Goal: Transaction & Acquisition: Obtain resource

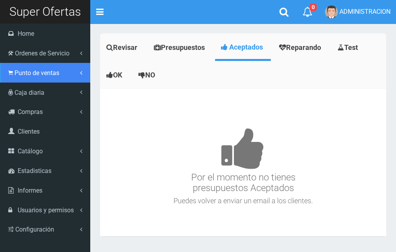
click at [19, 70] on span "Punto de ventas" at bounding box center [37, 72] width 45 height 7
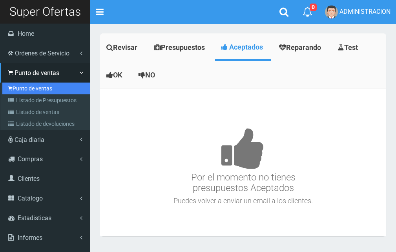
click at [35, 91] on link "Punto de ventas" at bounding box center [46, 89] width 88 height 12
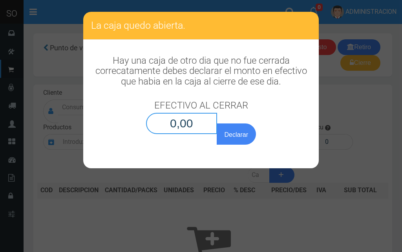
click at [213, 128] on input "0,00" at bounding box center [181, 123] width 71 height 21
type input "0,01"
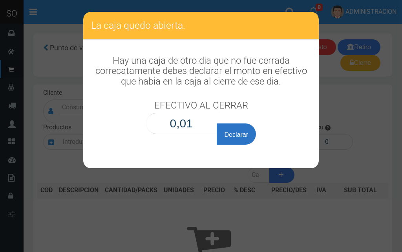
click at [242, 140] on button "Declarar" at bounding box center [236, 133] width 39 height 21
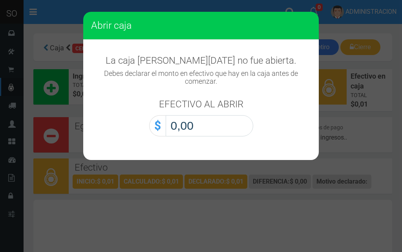
click at [233, 131] on input "0,00" at bounding box center [210, 125] width 88 height 21
type input "0,01"
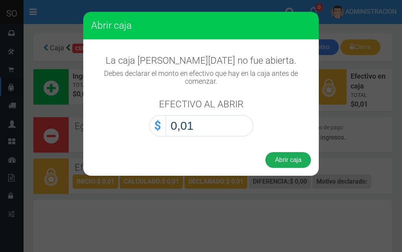
click at [287, 159] on button "Abrir caja" at bounding box center [289, 160] width 46 height 16
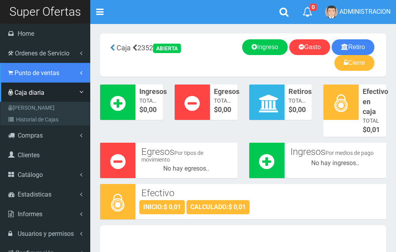
click at [23, 75] on span "Punto de ventas" at bounding box center [37, 72] width 45 height 7
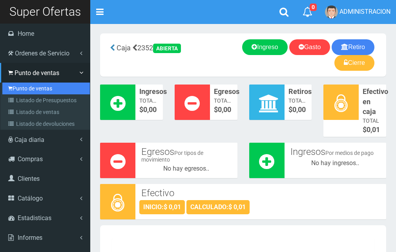
click at [27, 91] on link "Punto de ventas" at bounding box center [46, 89] width 88 height 12
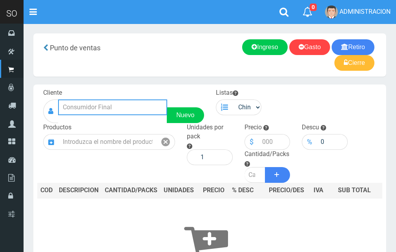
click at [84, 112] on input "text" at bounding box center [112, 107] width 109 height 16
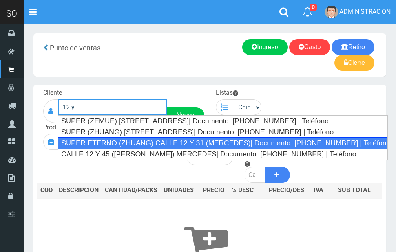
click at [114, 143] on div "SUPER ETERNO (ZHUANG) CALLE 12 Y 31 (MERCEDES)| Documento: 4537453817438 | Telé…" at bounding box center [223, 143] width 330 height 12
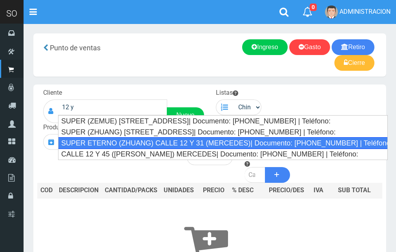
type input "SUPER ETERNO (ZHUANG) CALLE 12 Y 31 (MERCEDES)| Documento: 4537453817438 | Telé…"
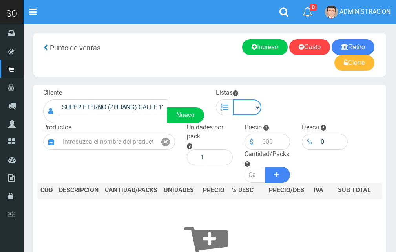
click at [254, 111] on select "Chinos . ." at bounding box center [247, 107] width 29 height 16
select select "1"
click at [233, 99] on select "Chinos . ." at bounding box center [247, 107] width 29 height 16
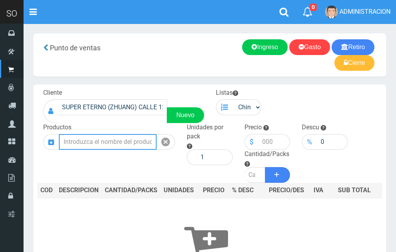
click at [102, 141] on input "text" at bounding box center [108, 142] width 98 height 16
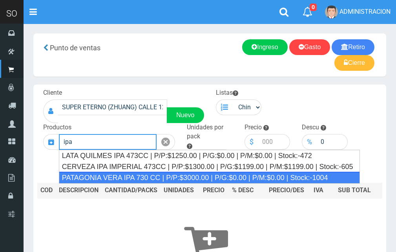
click at [140, 176] on div "PATAGONIA VERA IPA 730 CC | P/P:$3000.00 | P/G:$0.00 | P/M:$0.00 | Stock:-1004" at bounding box center [209, 178] width 301 height 12
type input "PATAGONIA VERA IPA 730 CC | P/P:$3000.00 | P/G:$0.00 | P/M:$0.00 | Stock:-1004"
type input "6"
type input "3000.00"
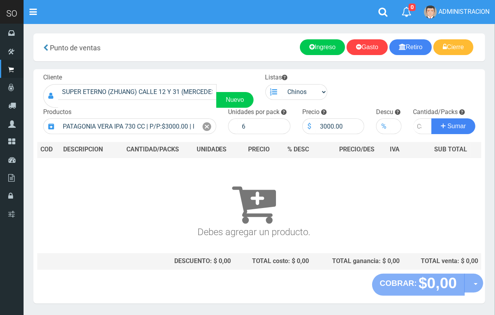
drag, startPoint x: 384, startPoint y: 2, endPoint x: 224, endPoint y: 176, distance: 236.4
click at [224, 176] on h3 "Debes agregar un producto." at bounding box center [253, 203] width 427 height 68
click at [402, 126] on input "number" at bounding box center [423, 126] width 19 height 16
type input "1"
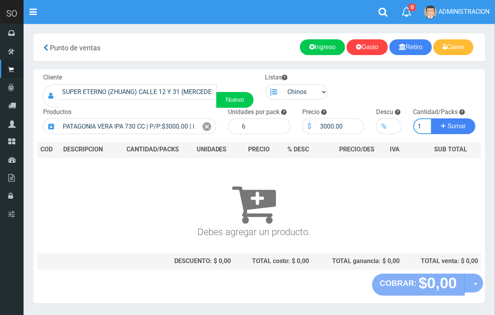
scroll to position [0, 0]
click at [402, 118] on button "Sumar" at bounding box center [454, 126] width 44 height 16
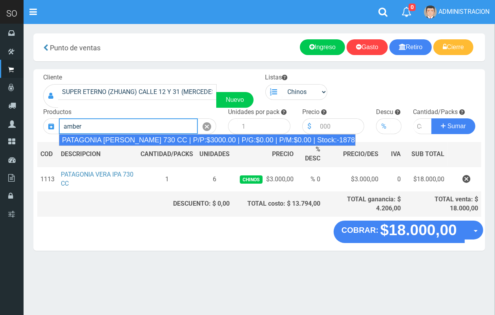
click at [325, 141] on div "PATAGONIA AMBER LAGER 730 CC | P/P:$3000.00 | P/G:$0.00 | P/M:$0.00 | Stock:-18…" at bounding box center [207, 140] width 297 height 12
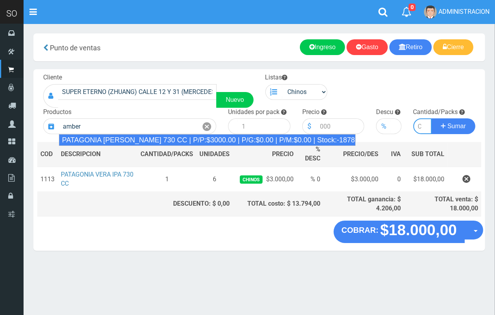
type input "PATAGONIA AMBER LAGER 730 CC | P/P:$3000.00 | P/G:$0.00 | P/M:$0.00 | Stock:-18…"
type input "6"
type input "3000.00"
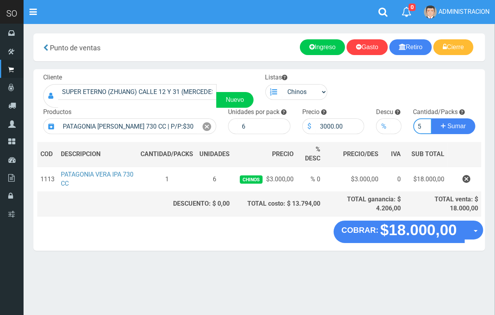
scroll to position [0, 1]
type input "5"
click at [402, 118] on button "Sumar" at bounding box center [454, 126] width 44 height 16
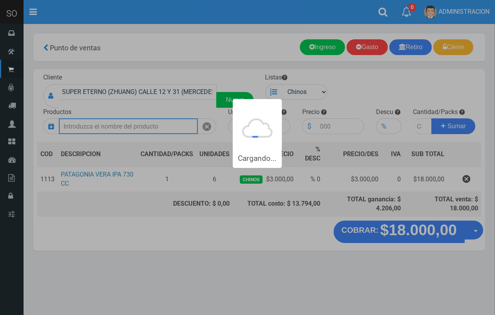
scroll to position [0, 0]
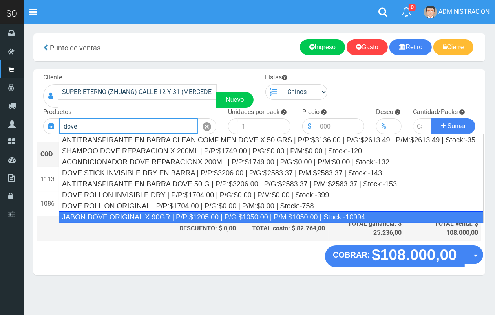
click at [121, 215] on div "JABON DOVE ORIGINAL X 90GR | P/P:$1205.00 | P/G:$1050.00 | P/M:$1050.00 | Stock…" at bounding box center [271, 217] width 425 height 12
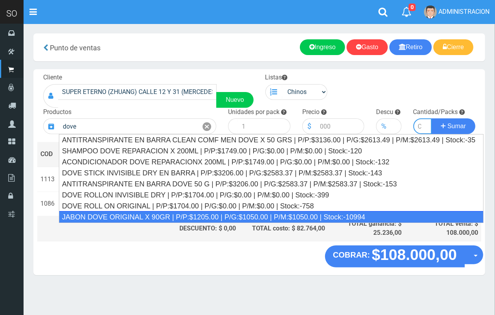
type input "JABON DOVE ORIGINAL X 90GR | P/P:$1205.00 | P/G:$1050.00 | P/M:$1050.00 | Stock…"
type input "60"
type input "1205.00"
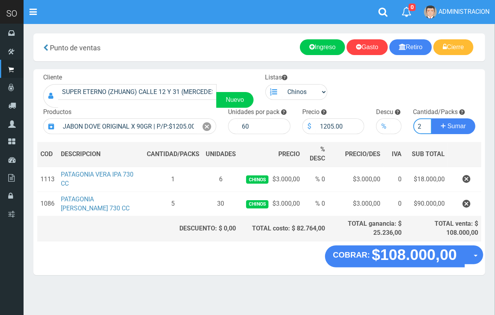
scroll to position [0, 1]
type input "2"
click at [402, 118] on button "Sumar" at bounding box center [454, 126] width 44 height 16
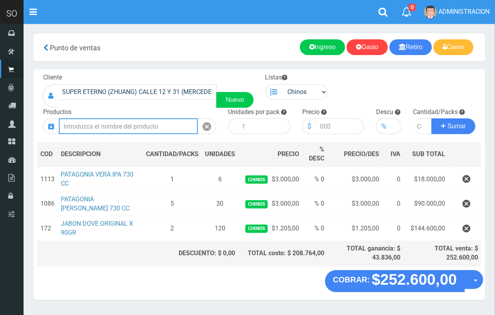
scroll to position [42, 0]
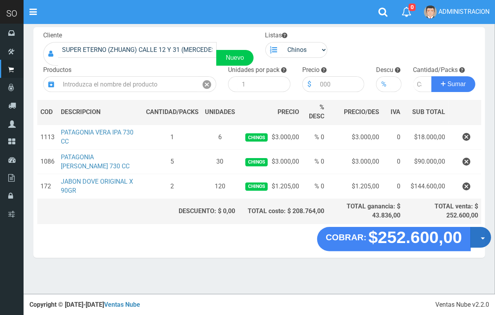
click at [402, 240] on button "Opciones" at bounding box center [481, 237] width 21 height 21
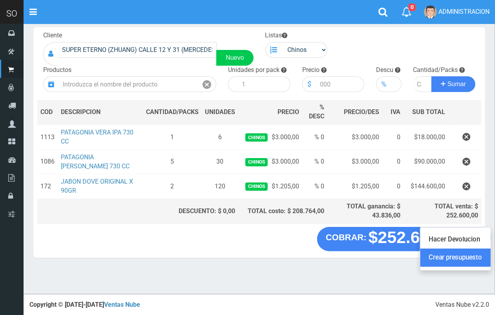
click at [402, 251] on link "Crear presupuesto" at bounding box center [456, 257] width 70 height 18
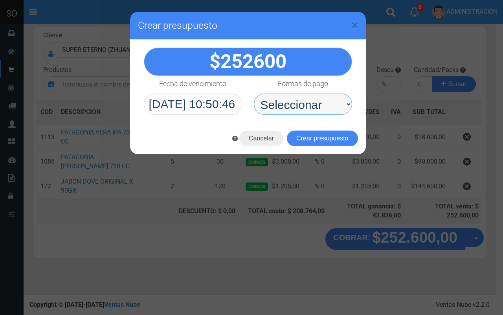
click at [308, 113] on select "Seleccionar Efectivo Tarjeta de Crédito Depósito Débito" at bounding box center [303, 104] width 98 height 21
select select "Efectivo"
click at [254, 94] on select "Seleccionar Efectivo Tarjeta de Crédito Depósito Débito" at bounding box center [303, 104] width 98 height 21
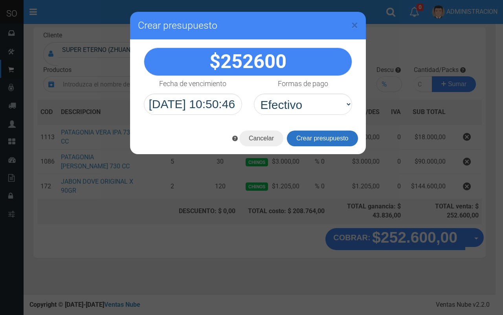
click at [323, 132] on button "Crear presupuesto" at bounding box center [322, 138] width 71 height 16
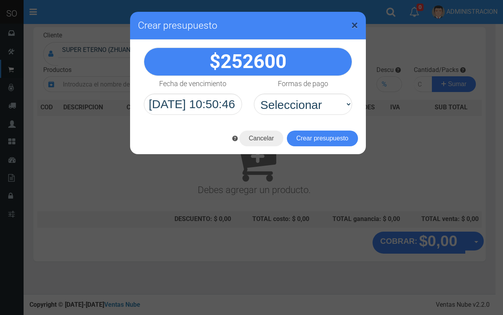
drag, startPoint x: 355, startPoint y: 26, endPoint x: 296, endPoint y: 1, distance: 64.1
click at [352, 26] on span "×" at bounding box center [354, 25] width 7 height 15
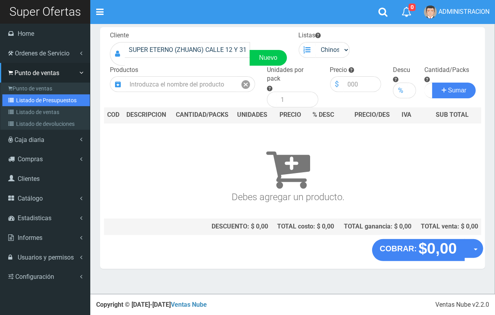
click at [42, 99] on link "Listado de Presupuestos" at bounding box center [46, 100] width 88 height 12
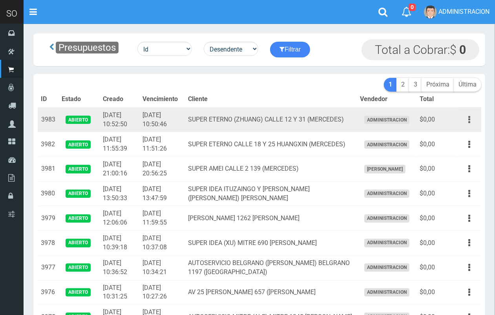
click at [470, 119] on icon "button" at bounding box center [470, 120] width 2 height 14
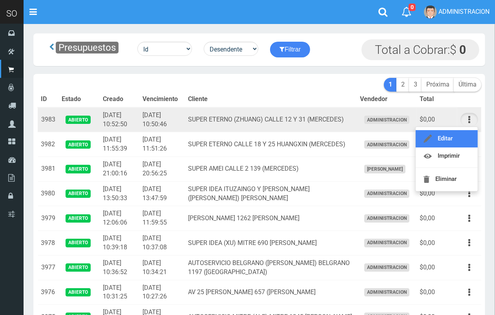
click at [460, 137] on link "Editar" at bounding box center [447, 138] width 62 height 17
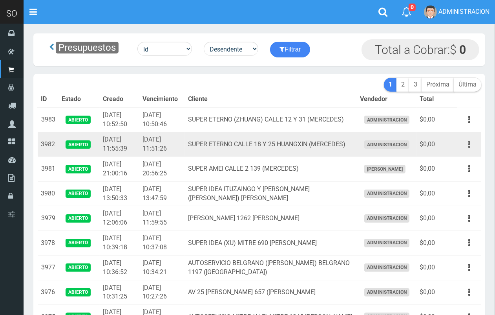
click at [468, 143] on button "button" at bounding box center [470, 145] width 18 height 14
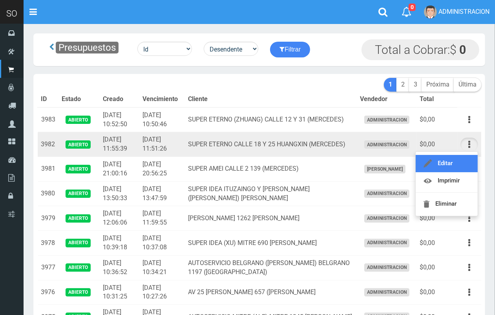
click at [457, 168] on link "Editar" at bounding box center [447, 163] width 62 height 17
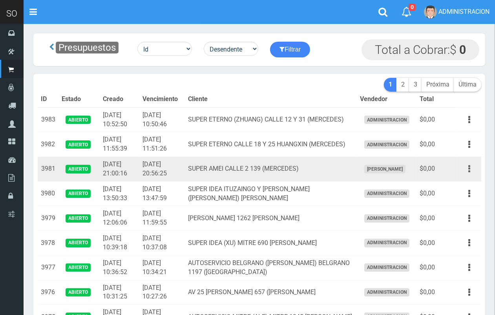
click at [468, 168] on button "button" at bounding box center [470, 169] width 18 height 14
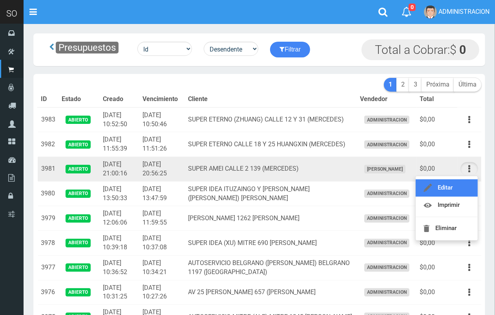
click at [453, 183] on link "Editar" at bounding box center [447, 187] width 62 height 17
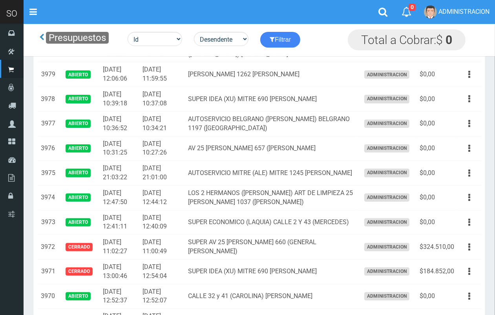
scroll to position [124, 0]
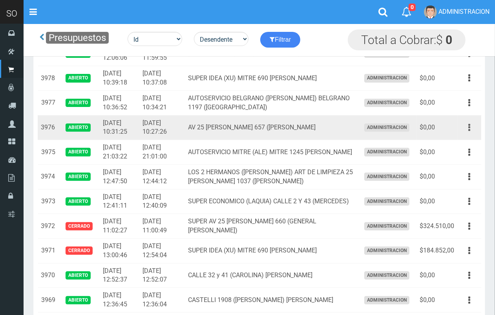
click at [472, 125] on button "button" at bounding box center [470, 128] width 18 height 14
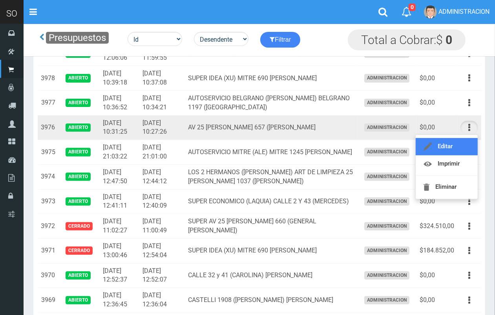
click at [456, 147] on link "Editar" at bounding box center [447, 146] width 62 height 17
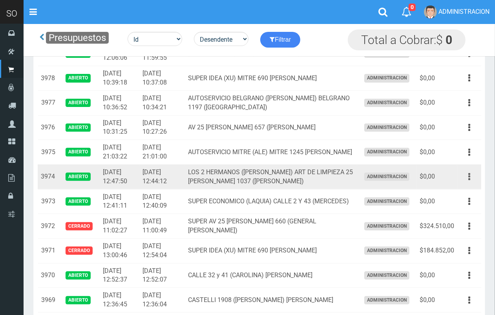
click at [468, 175] on button "button" at bounding box center [470, 177] width 18 height 14
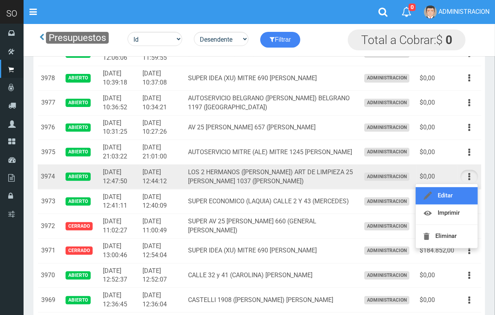
click at [457, 193] on link "Editar" at bounding box center [447, 195] width 62 height 17
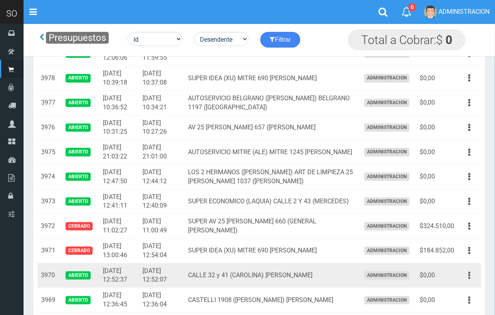
click at [472, 273] on button "button" at bounding box center [470, 275] width 18 height 14
click at [464, 287] on link "Editar" at bounding box center [447, 294] width 62 height 17
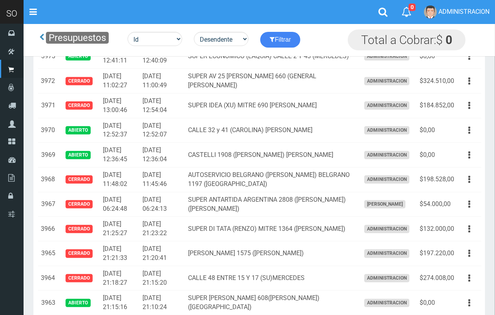
scroll to position [290, 0]
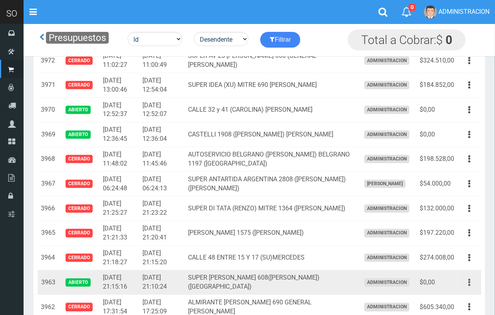
click at [469, 281] on icon "button" at bounding box center [470, 282] width 2 height 14
click at [455, 299] on link "Editar" at bounding box center [447, 301] width 62 height 17
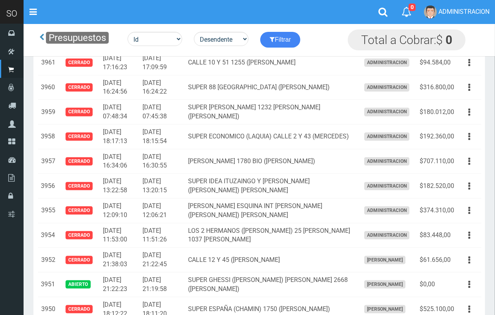
scroll to position [579, 0]
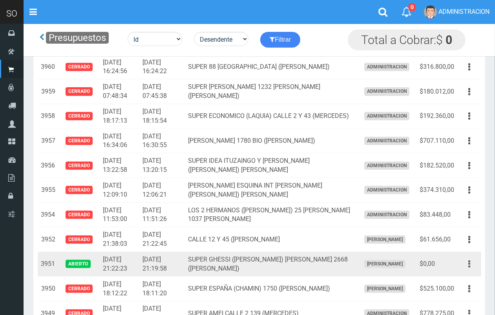
click at [469, 264] on icon "button" at bounding box center [470, 264] width 2 height 14
click at [440, 287] on link "Editar" at bounding box center [447, 282] width 62 height 17
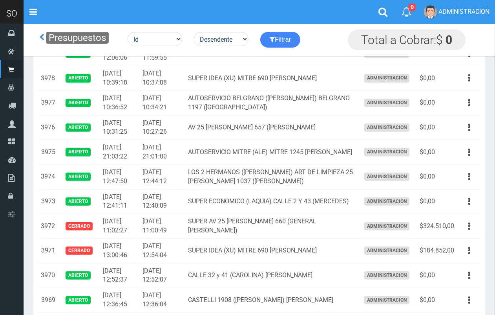
scroll to position [0, 0]
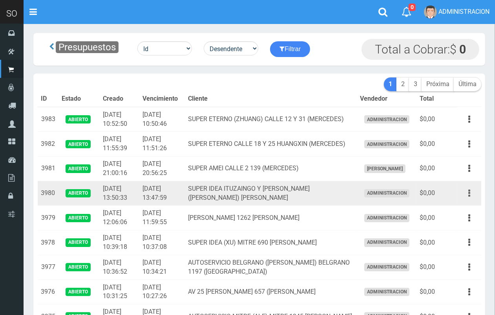
click at [472, 191] on button "button" at bounding box center [470, 193] width 18 height 14
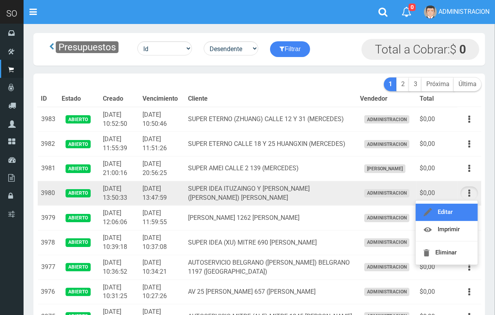
click at [465, 207] on link "Editar" at bounding box center [447, 212] width 62 height 17
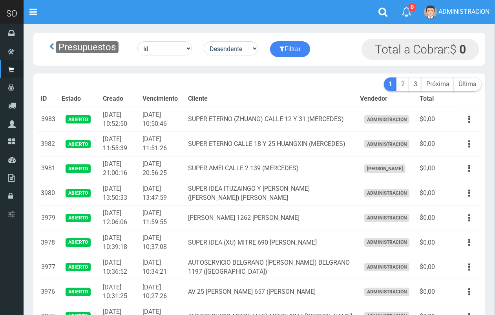
scroll to position [83, 0]
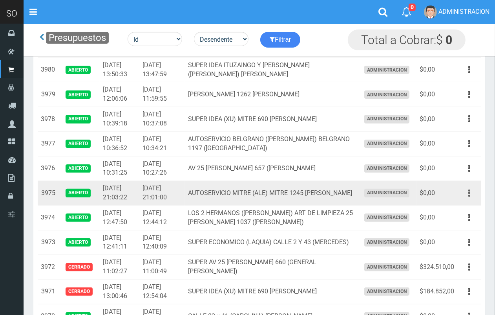
click at [473, 193] on button "button" at bounding box center [470, 193] width 18 height 14
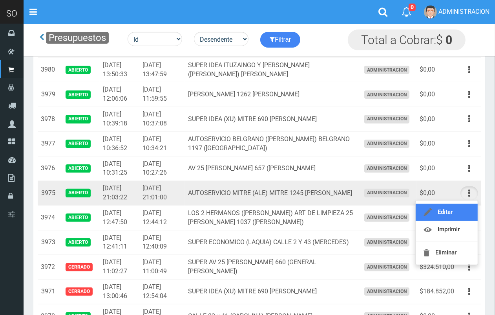
click at [466, 213] on link "Editar" at bounding box center [447, 212] width 62 height 17
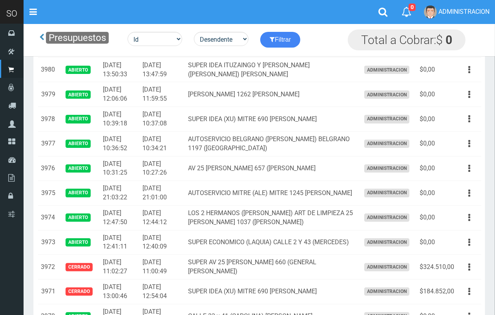
scroll to position [207, 0]
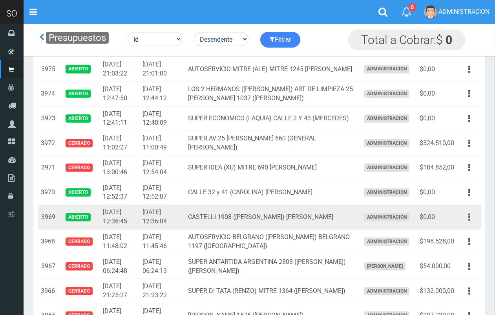
click at [475, 213] on button "button" at bounding box center [470, 217] width 18 height 14
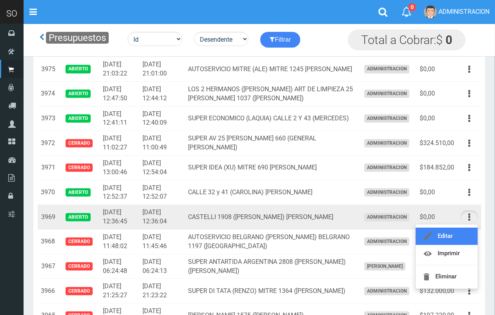
click at [467, 230] on link "Editar" at bounding box center [447, 235] width 62 height 17
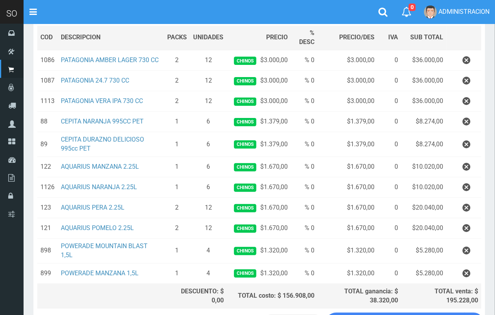
scroll to position [123, 0]
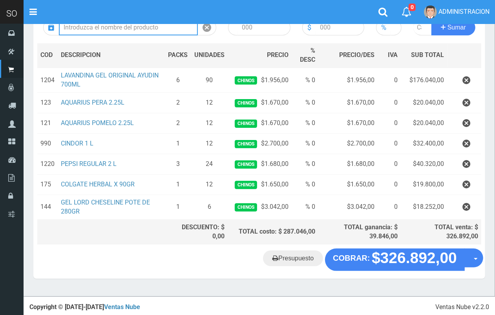
scroll to position [97, 0]
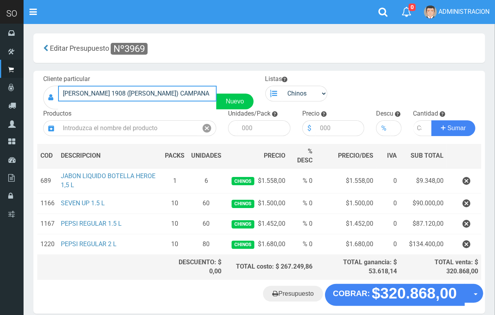
drag, startPoint x: 72, startPoint y: 73, endPoint x: 28, endPoint y: 66, distance: 44.3
click at [28, 66] on section "× Titulo del Msj texto Mas Texto Cancelar Aceptar Editar Presupuesto Nº3969 ." at bounding box center [260, 178] width 472 height 308
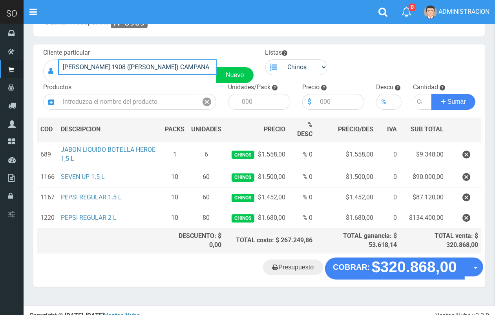
scroll to position [35, 0]
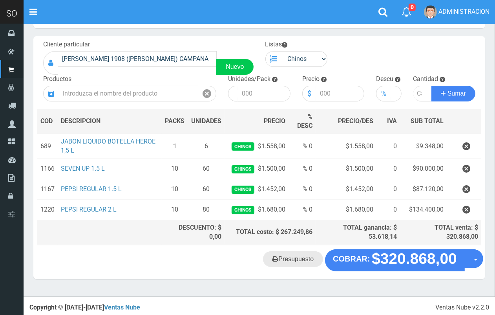
click at [304, 255] on link "Presupuesto" at bounding box center [293, 259] width 60 height 16
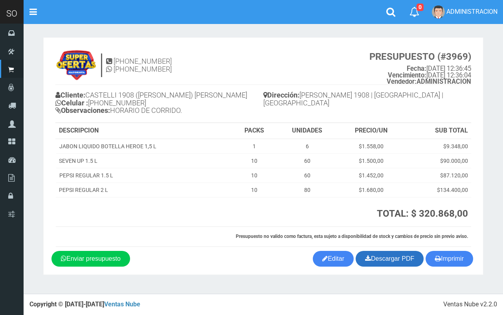
click at [361, 257] on link "Descargar PDF" at bounding box center [390, 259] width 68 height 16
